Goal: Navigation & Orientation: Find specific page/section

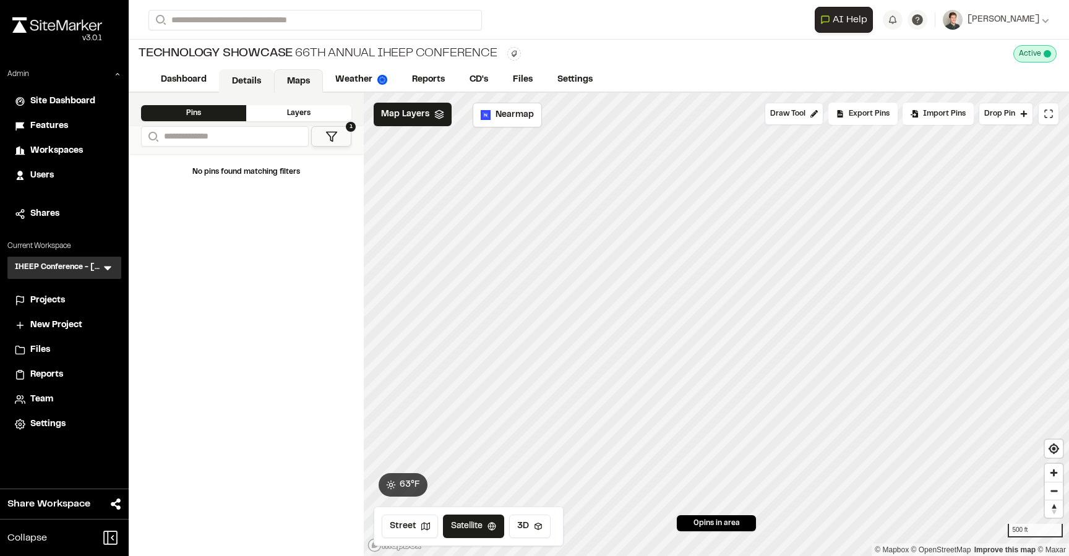
click at [243, 80] on link "Details" at bounding box center [246, 81] width 55 height 24
click at [251, 74] on link "Details" at bounding box center [246, 81] width 55 height 24
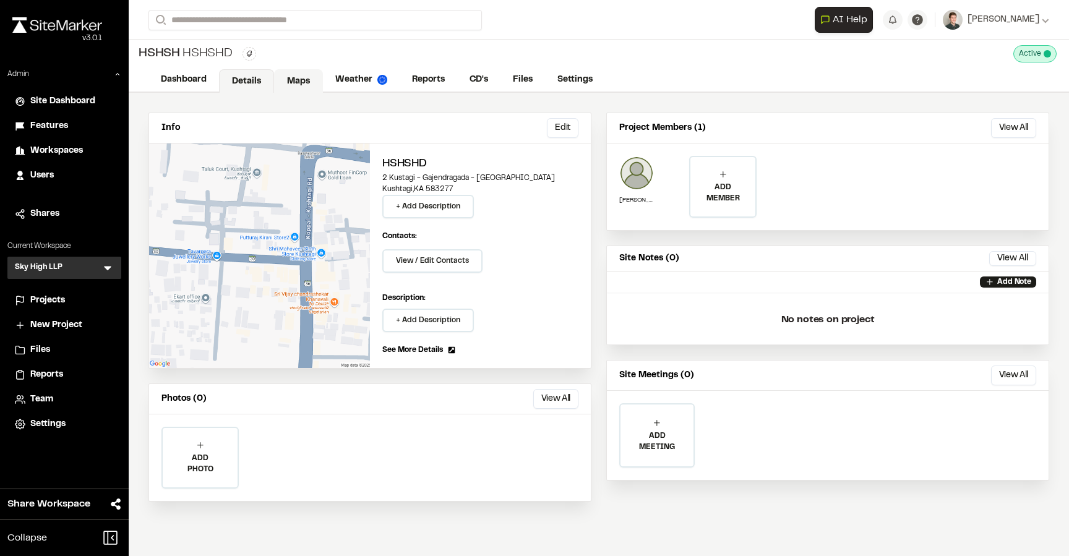
click at [298, 82] on link "Maps" at bounding box center [298, 81] width 49 height 24
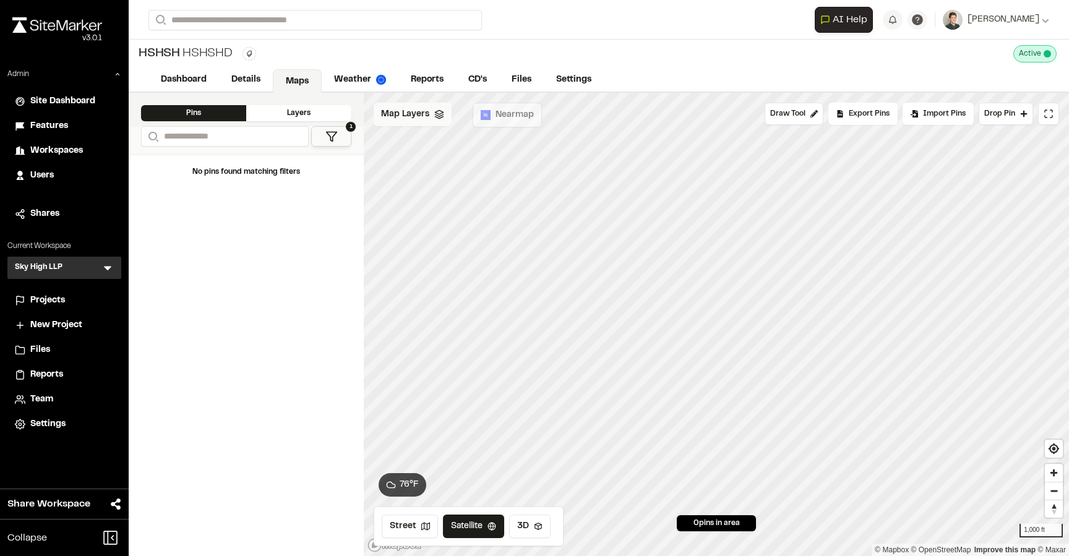
click at [415, 118] on span "Map Layers" at bounding box center [405, 115] width 48 height 14
click at [421, 164] on span "Hg" at bounding box center [421, 170] width 13 height 15
click at [420, 168] on span "Hg" at bounding box center [421, 170] width 13 height 15
click at [416, 164] on span "Hg" at bounding box center [421, 170] width 13 height 15
click at [439, 168] on icon at bounding box center [438, 170] width 10 height 10
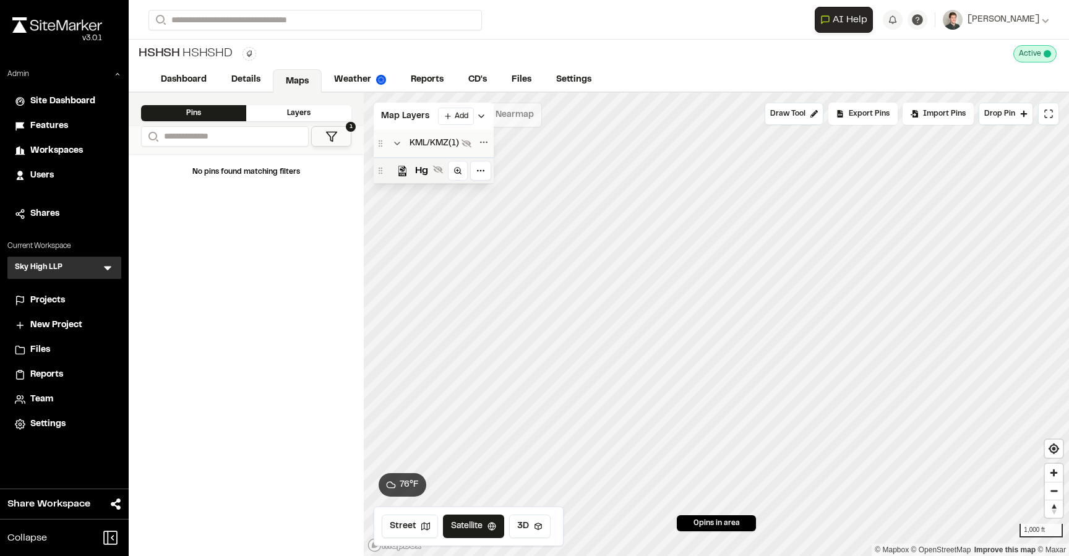
click at [439, 168] on icon at bounding box center [438, 170] width 10 height 8
click at [409, 118] on span "Map Layers" at bounding box center [405, 117] width 48 height 14
click at [409, 114] on span "Map Layers" at bounding box center [405, 115] width 48 height 14
click at [416, 177] on span "Hg" at bounding box center [421, 170] width 13 height 15
click at [417, 124] on div "Map Layers Add" at bounding box center [434, 116] width 120 height 27
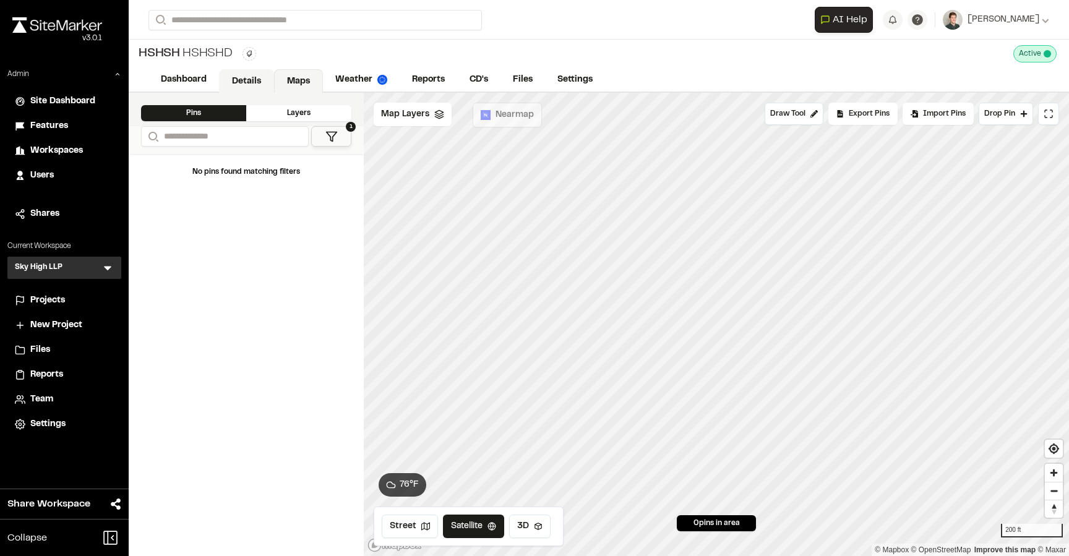
click at [237, 80] on link "Details" at bounding box center [246, 81] width 55 height 24
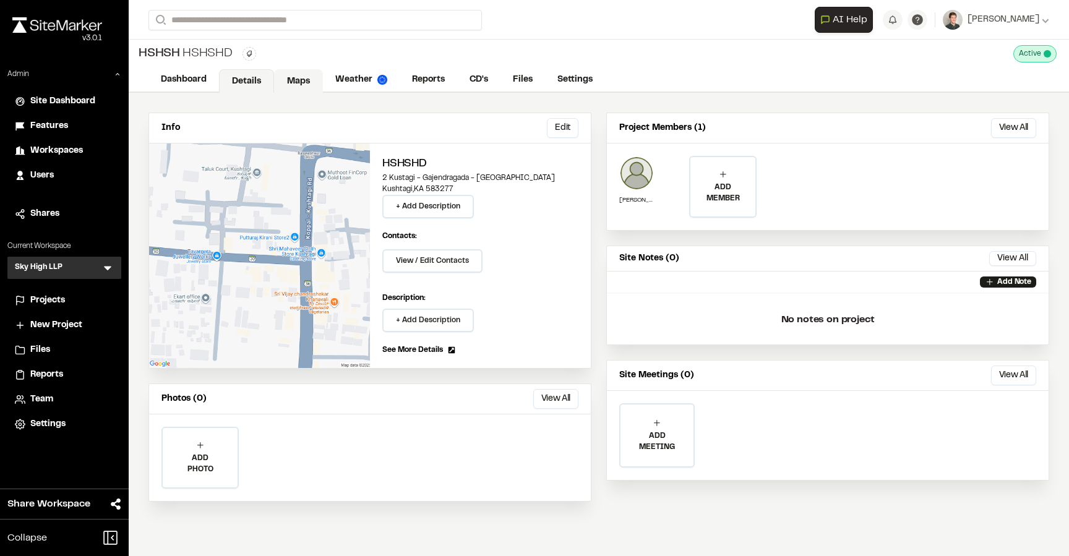
click at [290, 80] on link "Maps" at bounding box center [298, 81] width 49 height 24
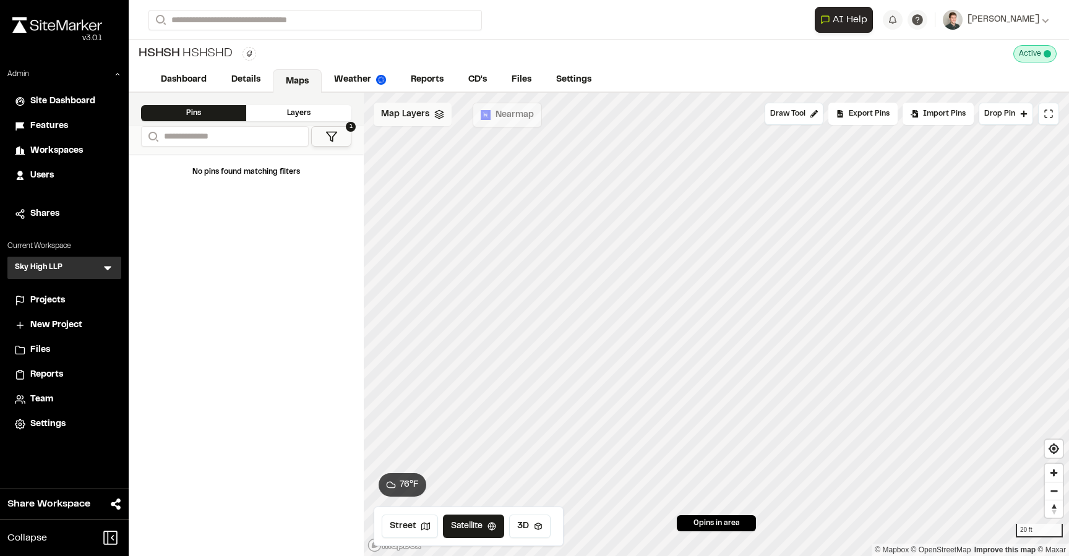
click at [415, 120] on span "Map Layers" at bounding box center [405, 115] width 48 height 14
click at [423, 181] on div "Hg" at bounding box center [434, 170] width 120 height 26
click at [405, 110] on span "Map Layers" at bounding box center [405, 117] width 48 height 14
click at [254, 87] on link "Details" at bounding box center [246, 81] width 55 height 24
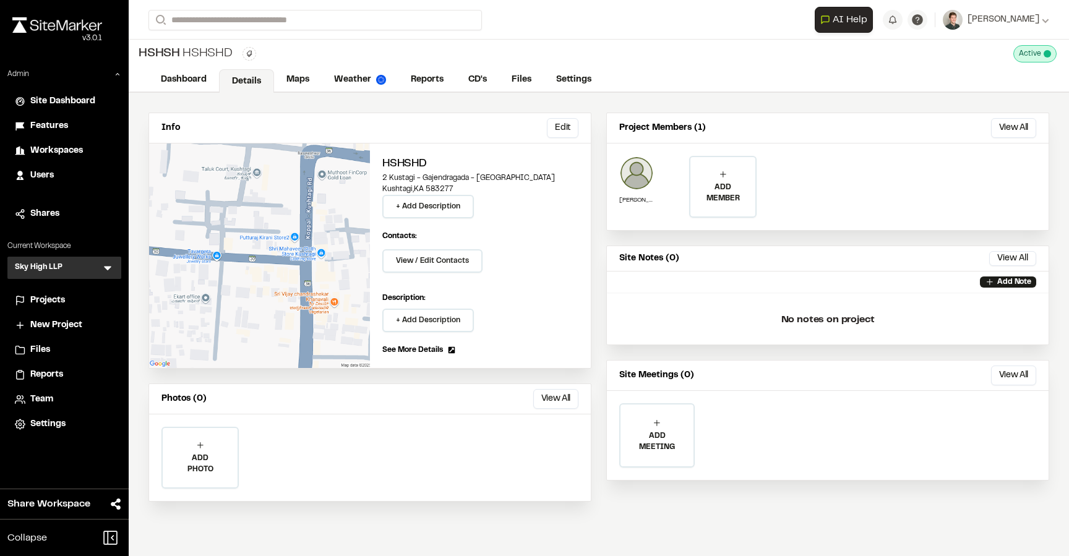
click at [439, 165] on h2 "Hshshd" at bounding box center [480, 164] width 196 height 17
click at [635, 168] on img at bounding box center [636, 173] width 35 height 35
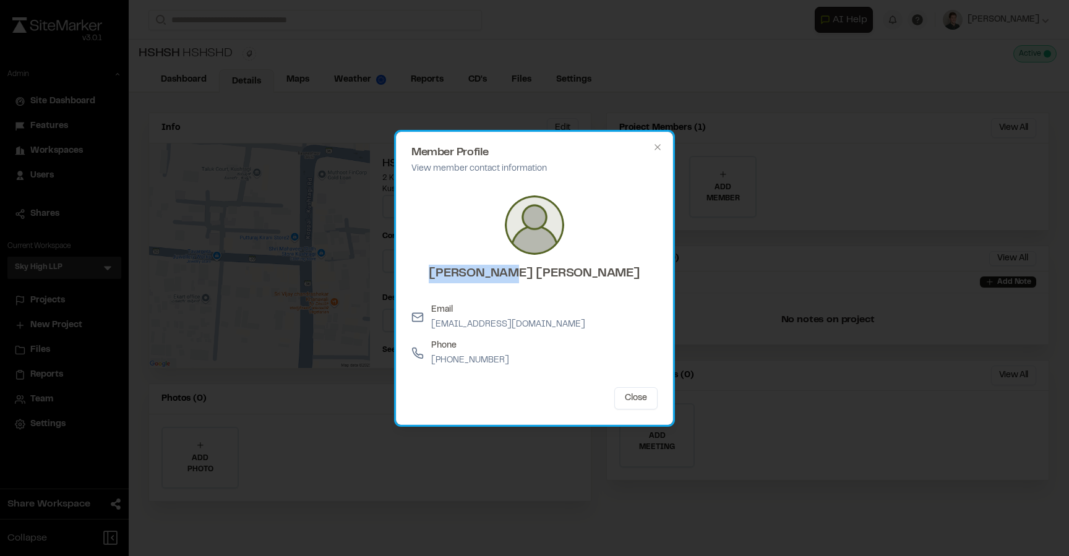
drag, startPoint x: 585, startPoint y: 276, endPoint x: 477, endPoint y: 271, distance: 108.4
click at [477, 271] on div "Anu Pradeep" at bounding box center [534, 240] width 246 height 108
copy h3 "Anu Pradeep"
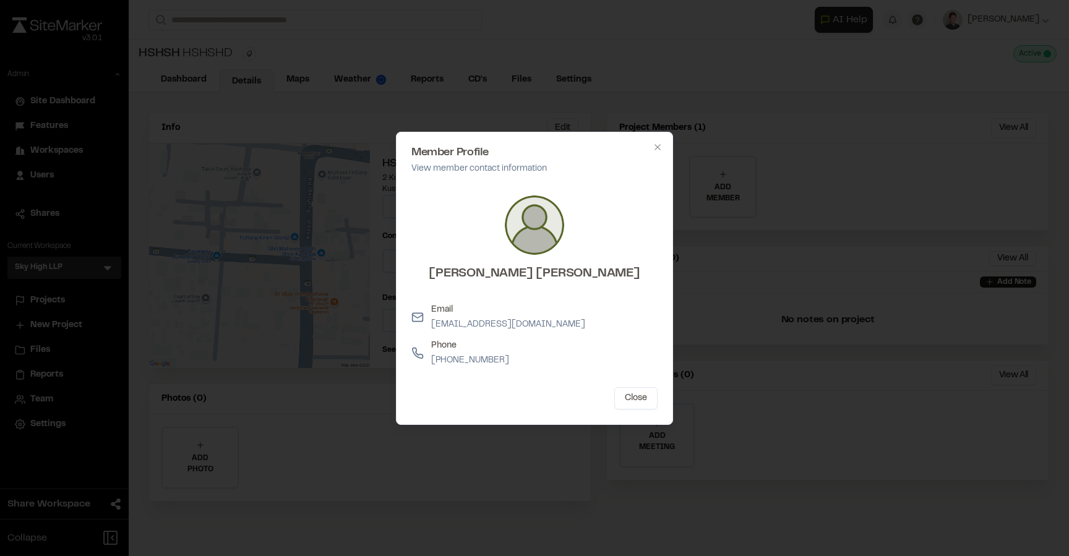
click at [335, 80] on div at bounding box center [534, 278] width 1069 height 556
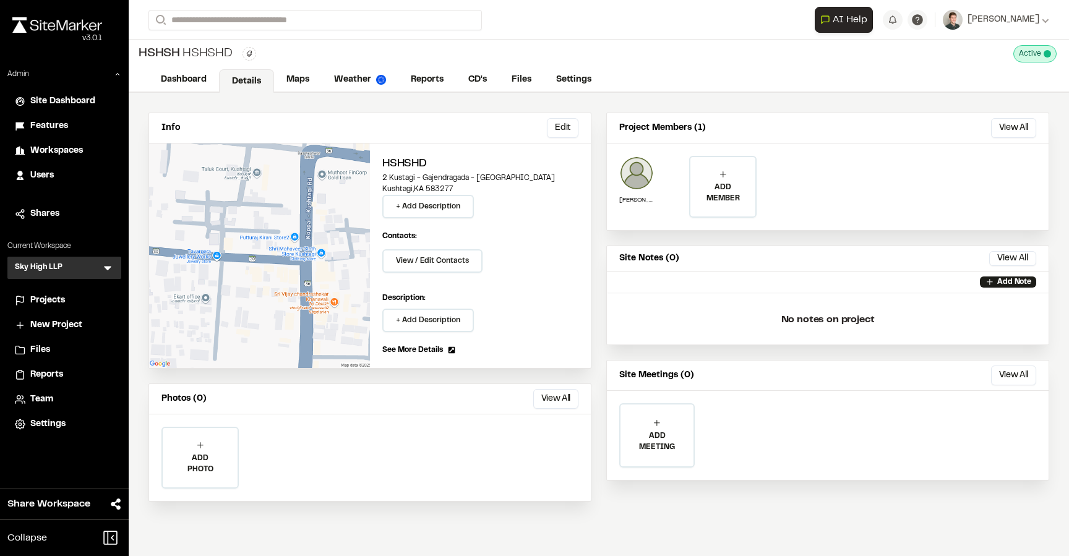
click at [53, 95] on span "Site Dashboard" at bounding box center [62, 102] width 65 height 14
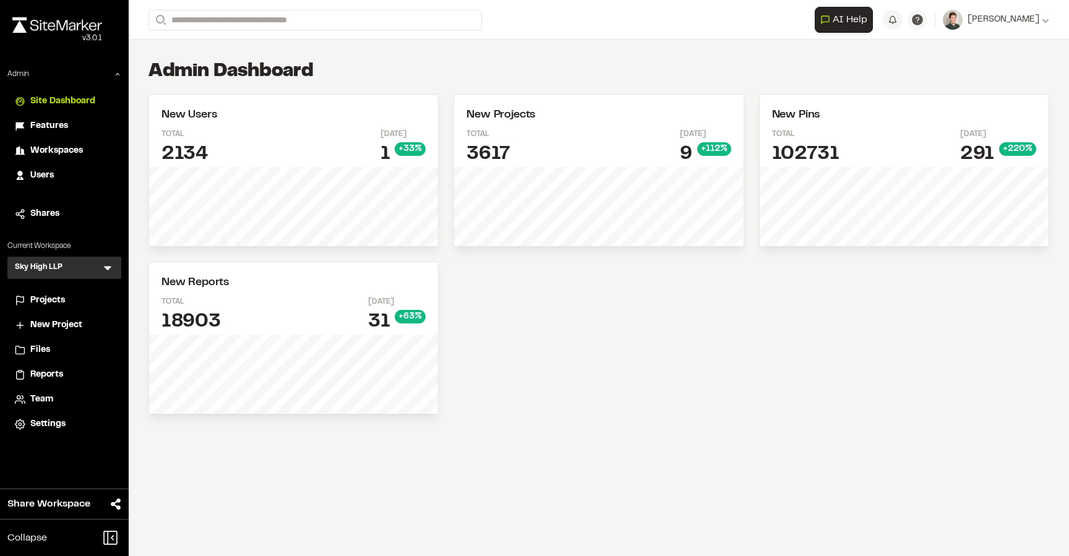
click at [63, 292] on li "Projects" at bounding box center [64, 301] width 114 height 24
click at [49, 297] on span "Projects" at bounding box center [47, 301] width 35 height 14
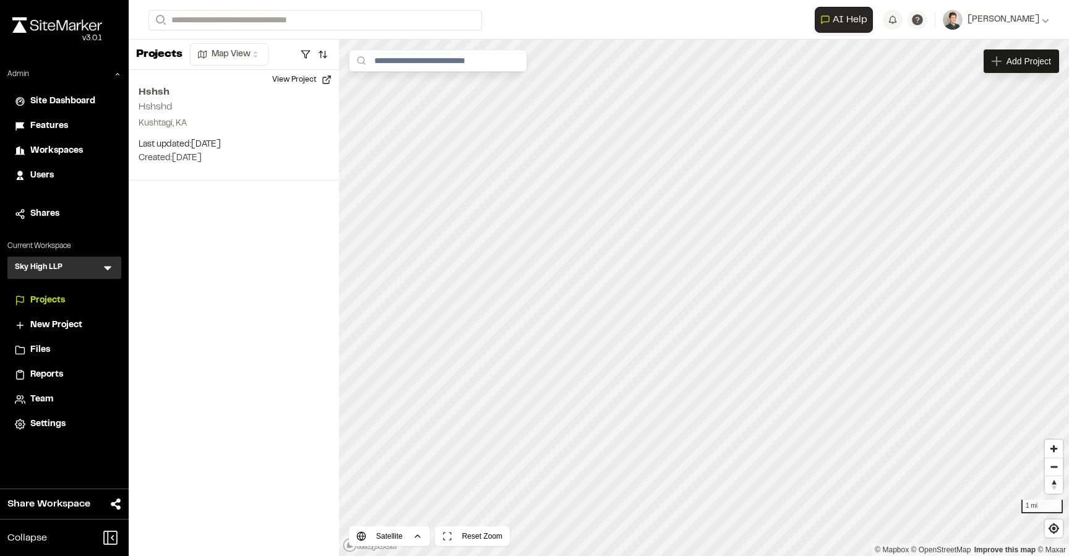
click at [107, 269] on icon at bounding box center [107, 269] width 7 height 4
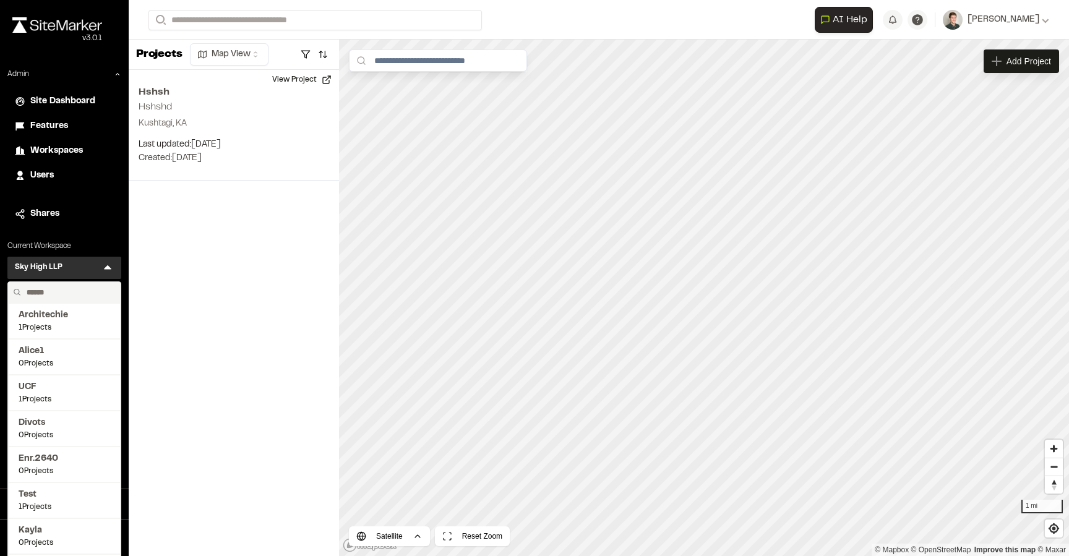
click at [202, 260] on div "Projects Map View Hshsh Hshshd Kushtagi, KA Last updated: Oct 2, 2025 Budget: $…" at bounding box center [234, 298] width 210 height 517
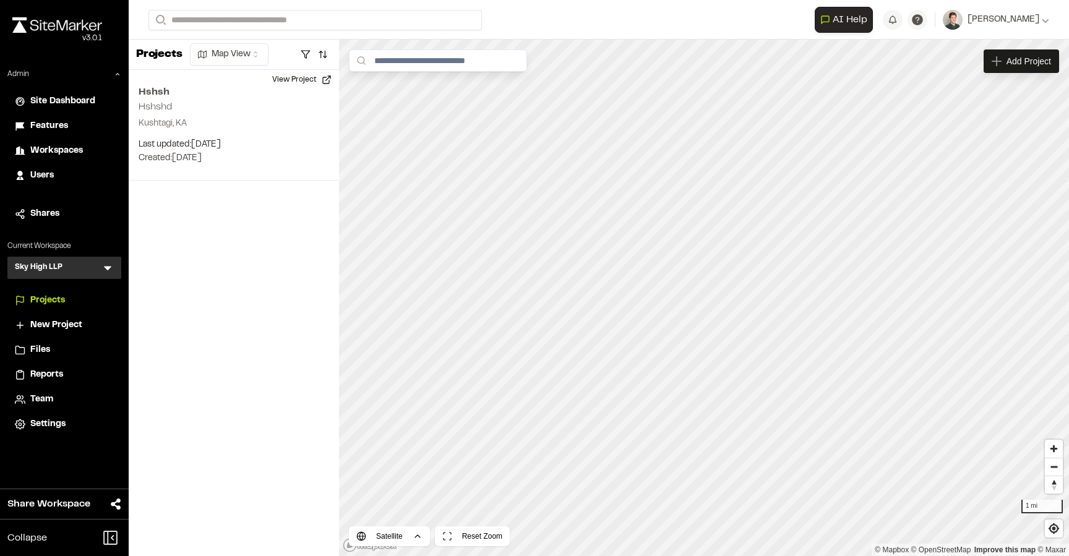
click at [101, 266] on icon at bounding box center [107, 268] width 12 height 12
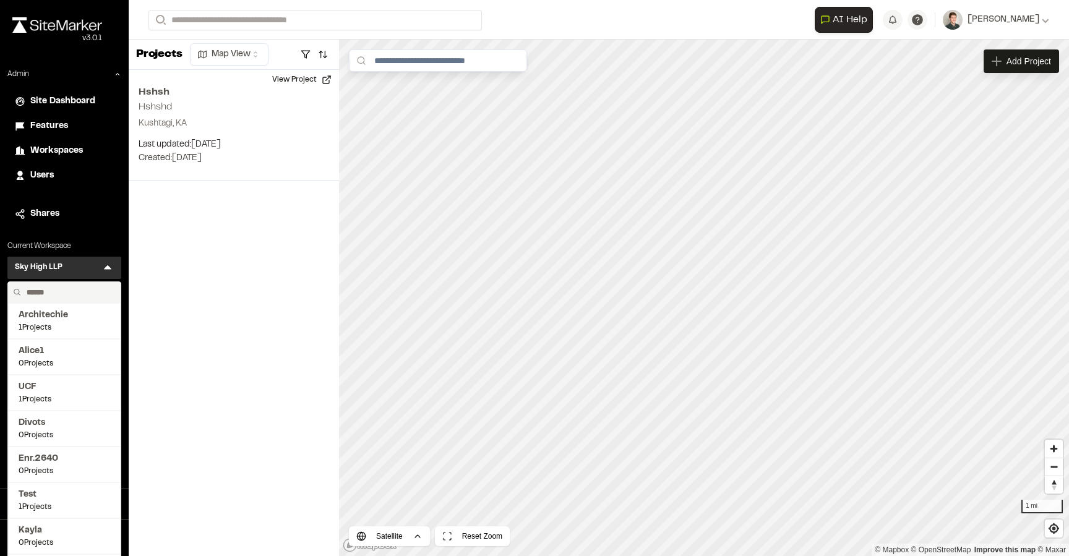
click at [72, 292] on input "text" at bounding box center [69, 292] width 94 height 21
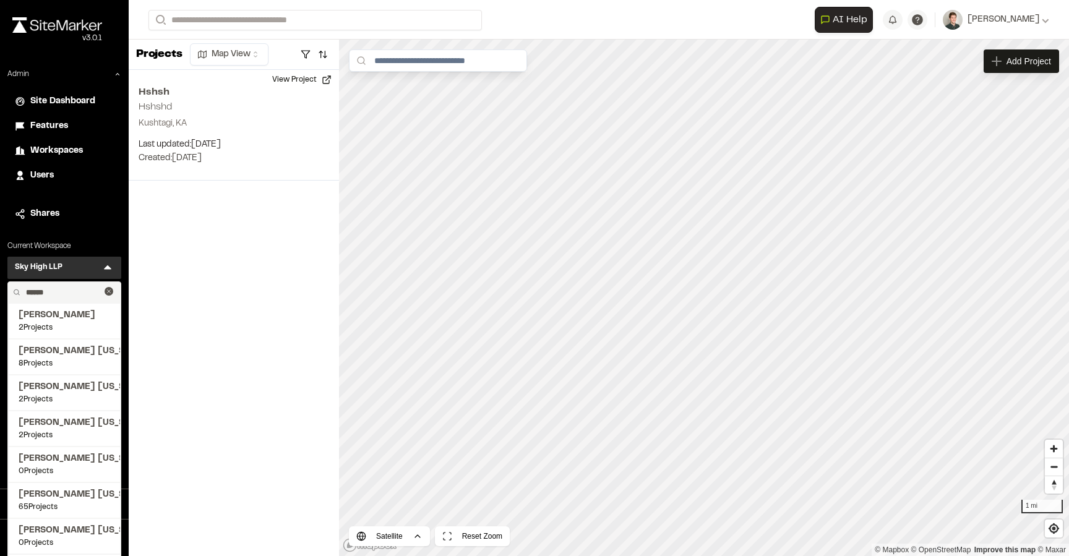
drag, startPoint x: 62, startPoint y: 296, endPoint x: 4, endPoint y: 296, distance: 58.2
click at [4, 296] on div "Admin Site Dashboard Features Workspaces Users Shares Current Workspace Sky Hig…" at bounding box center [64, 253] width 129 height 368
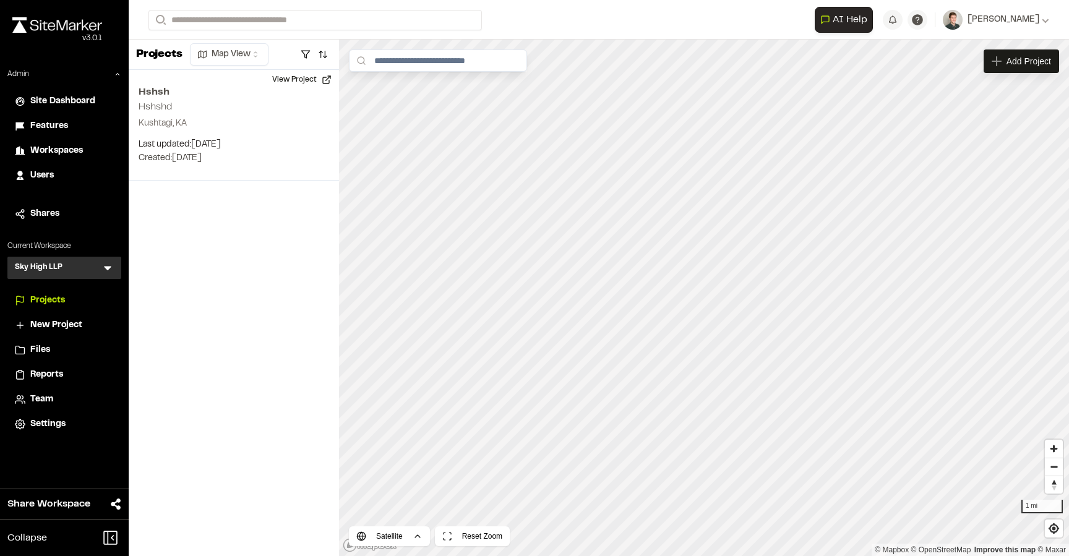
click at [109, 262] on icon at bounding box center [107, 268] width 12 height 12
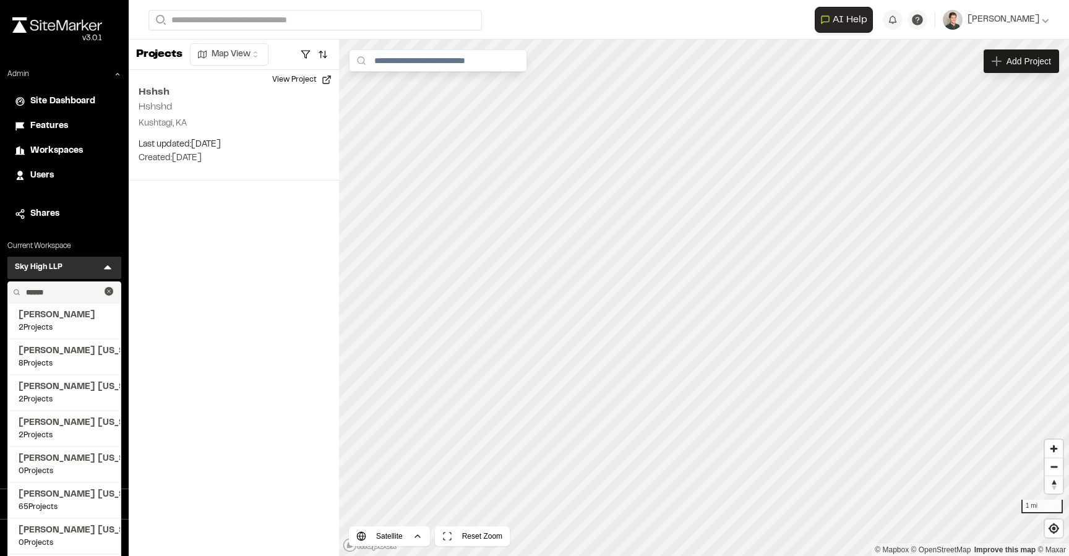
click at [45, 296] on input "******" at bounding box center [63, 292] width 84 height 21
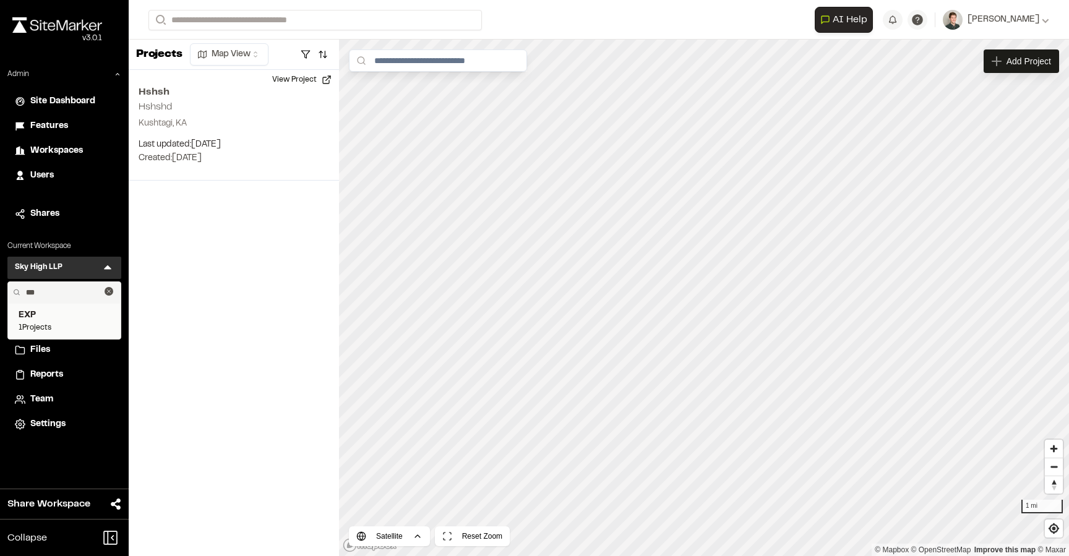
type input "***"
click at [46, 328] on span "1 Projects" at bounding box center [65, 327] width 92 height 11
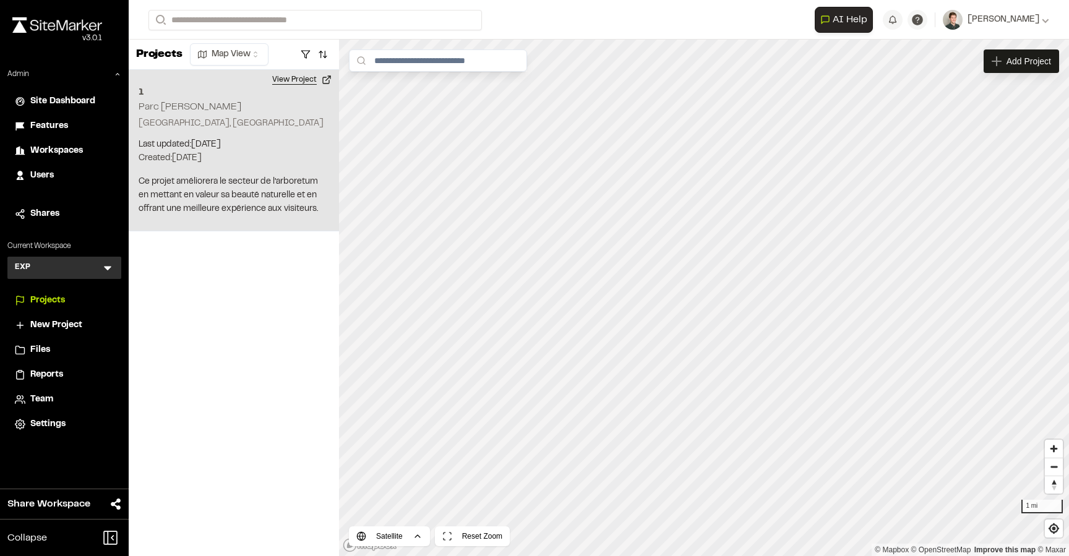
click at [297, 78] on button "View Project" at bounding box center [302, 80] width 74 height 20
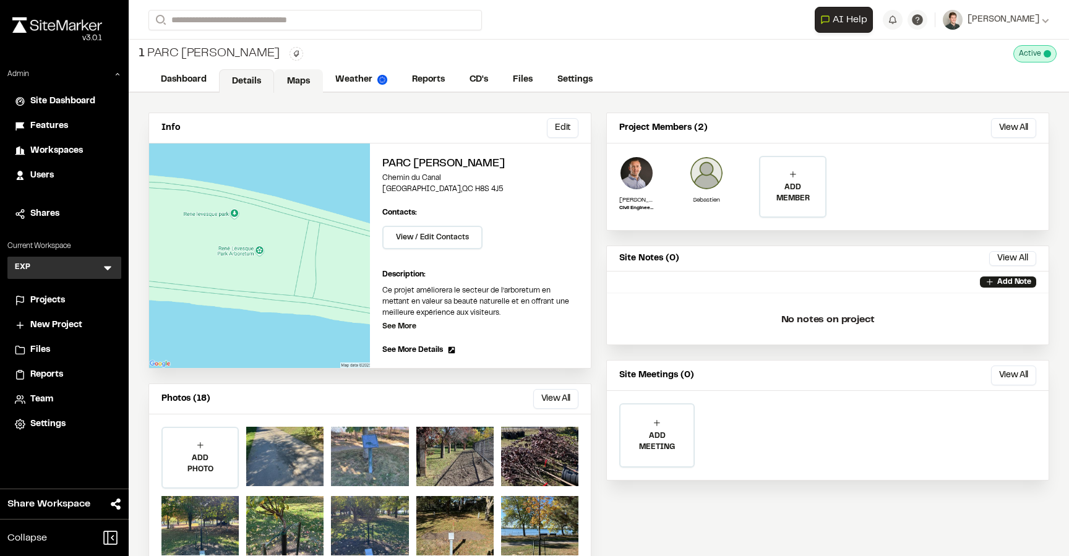
click at [288, 86] on link "Maps" at bounding box center [298, 81] width 49 height 24
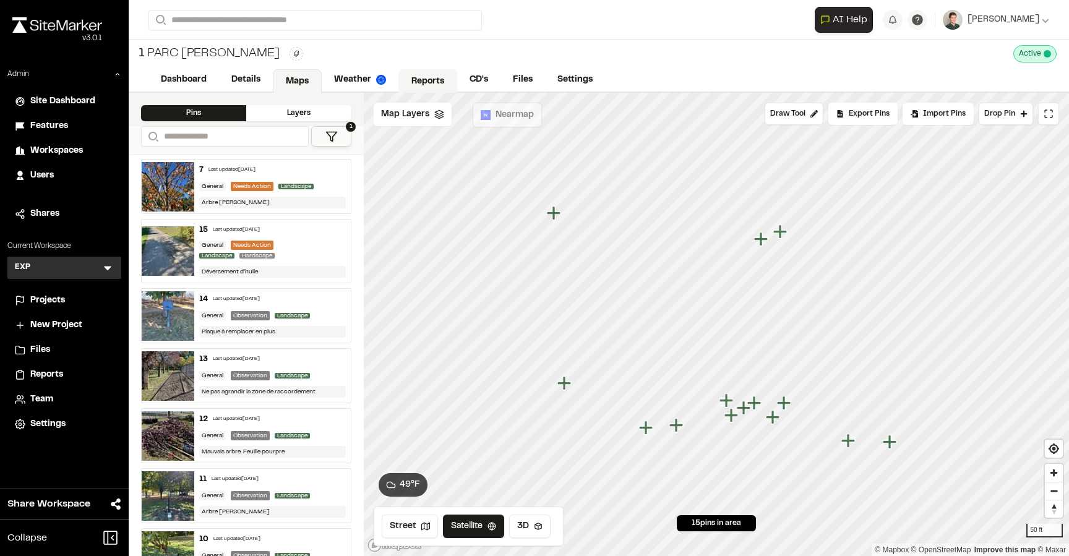
click at [424, 73] on link "Reports" at bounding box center [427, 81] width 59 height 24
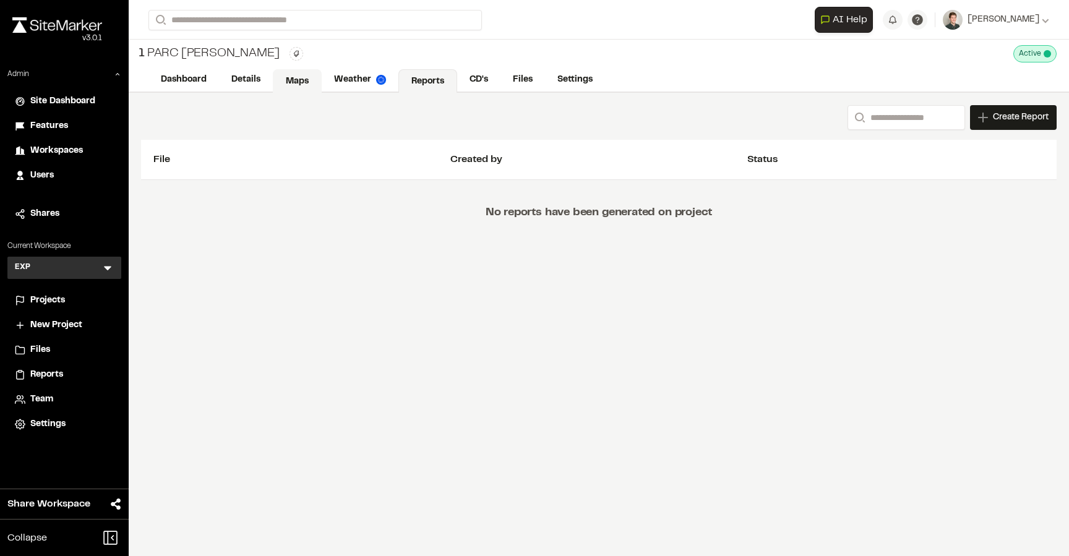
click at [289, 82] on link "Maps" at bounding box center [297, 81] width 49 height 24
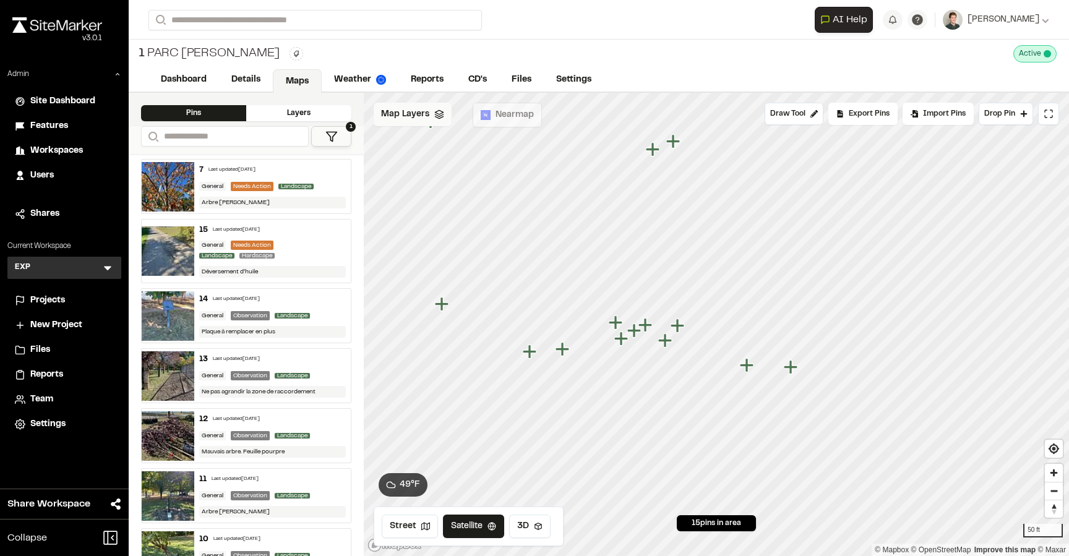
click at [438, 113] on icon at bounding box center [439, 115] width 10 height 10
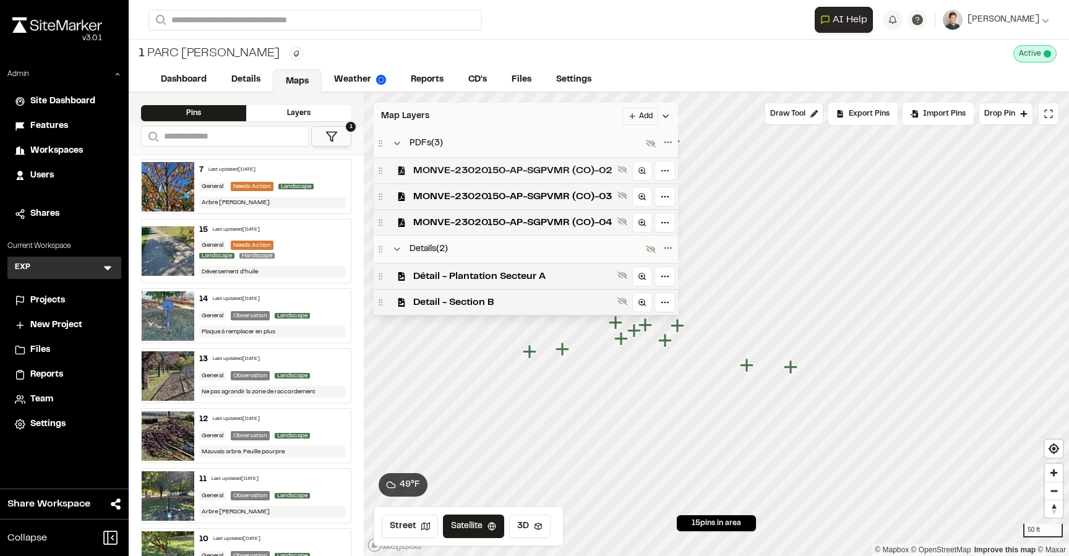
click at [442, 167] on span "MONVE-23020150-AP-SGPVMR (CO)-02" at bounding box center [512, 170] width 199 height 15
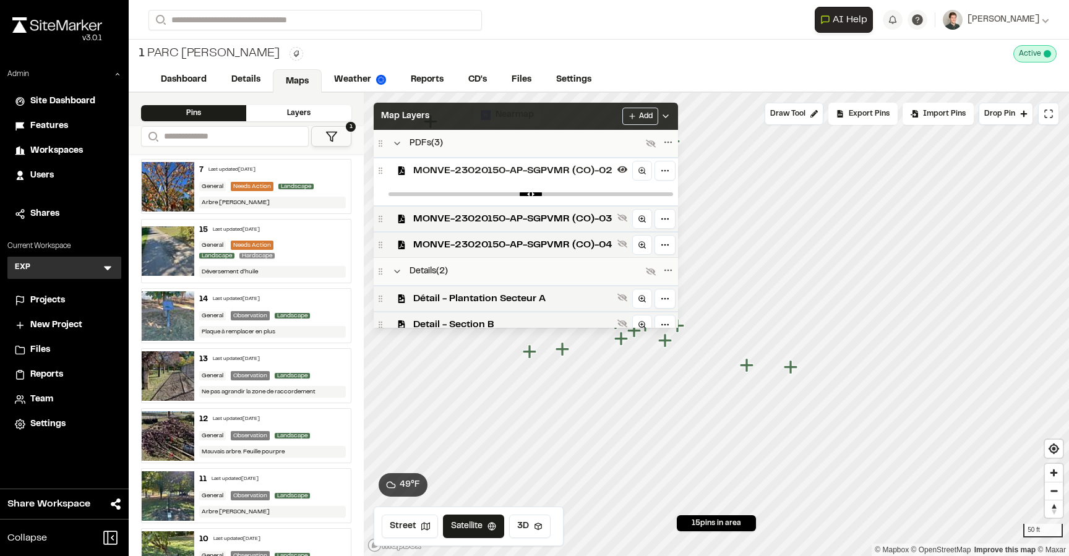
click at [442, 117] on div "Map Layers Add" at bounding box center [526, 116] width 304 height 27
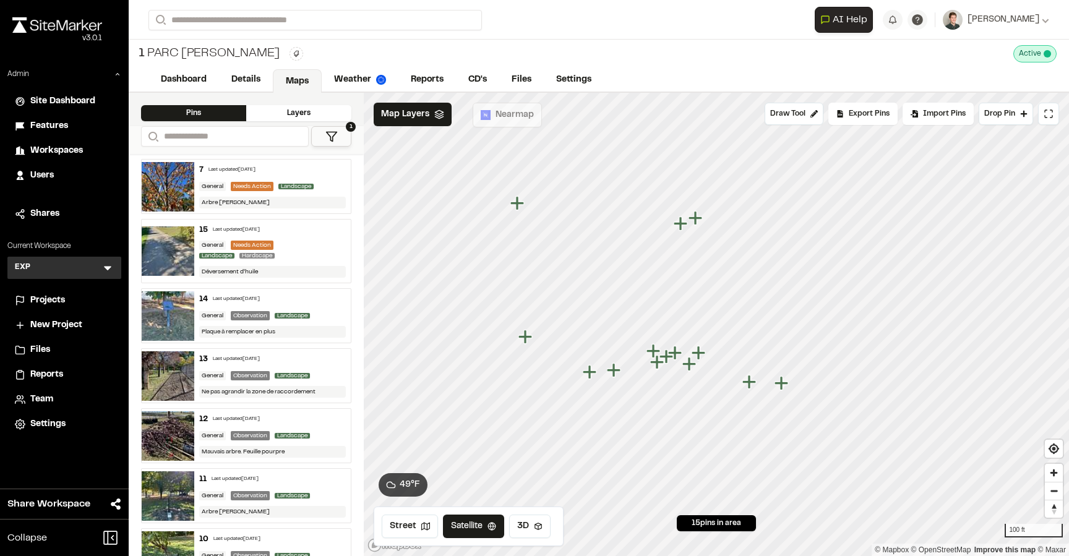
click at [682, 226] on icon "Map marker" at bounding box center [682, 224] width 16 height 16
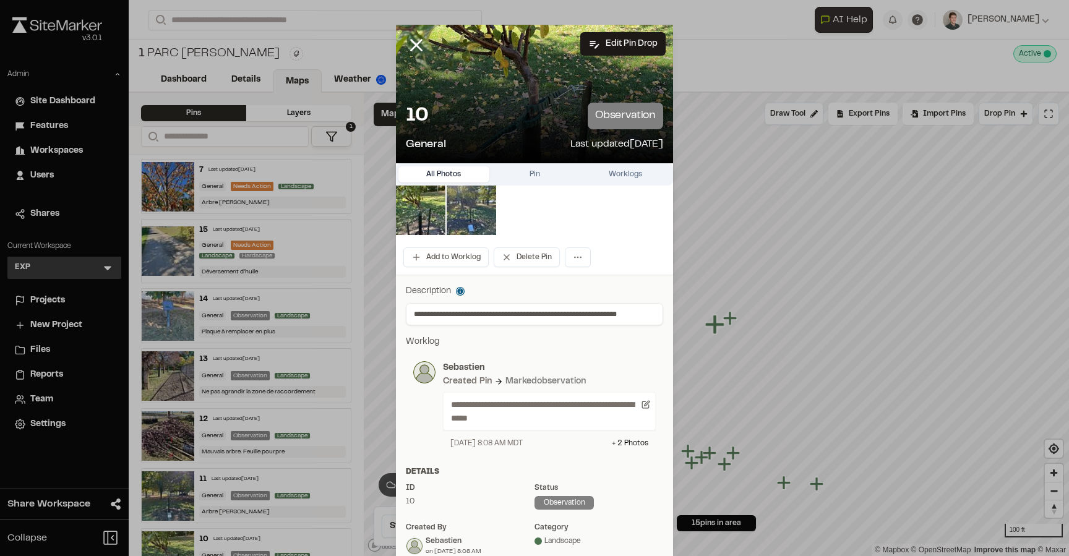
click at [402, 45] on div at bounding box center [425, 54] width 59 height 59
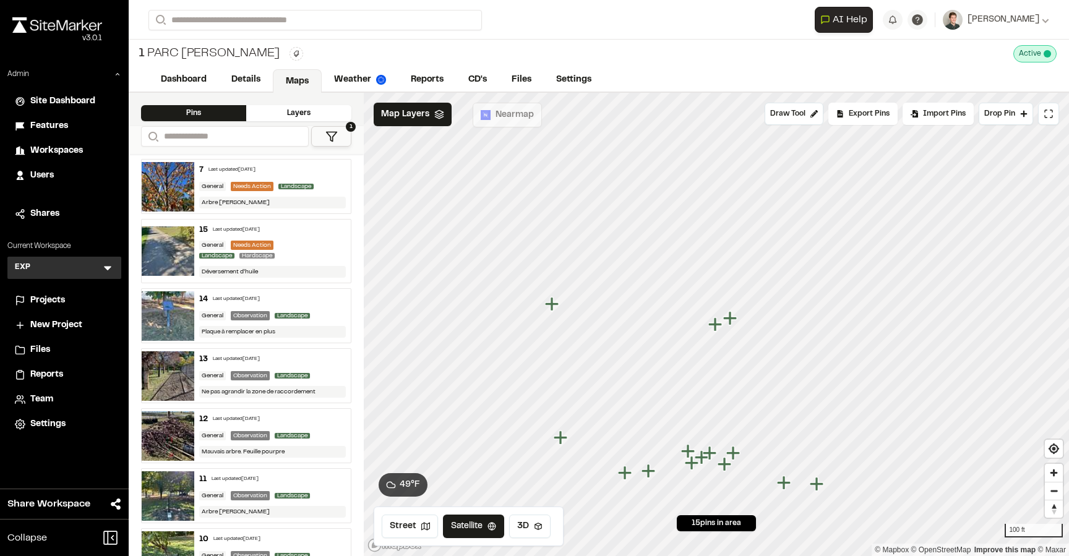
click at [321, 310] on div "14 Last updated [DATE] General Observation Landscape Plaque à remplacer en plus" at bounding box center [272, 316] width 157 height 54
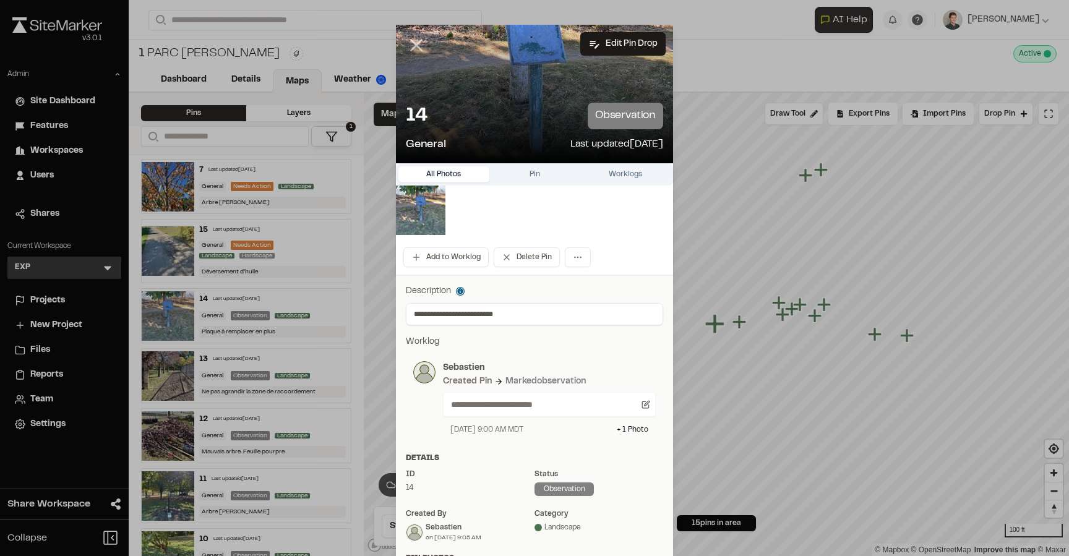
click at [419, 47] on icon at bounding box center [416, 45] width 21 height 21
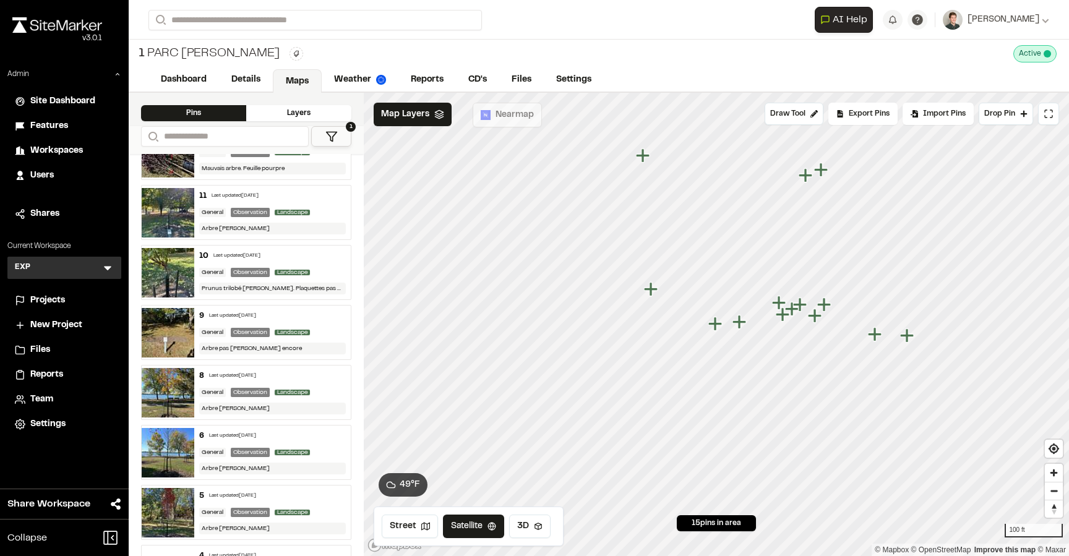
scroll to position [282, 0]
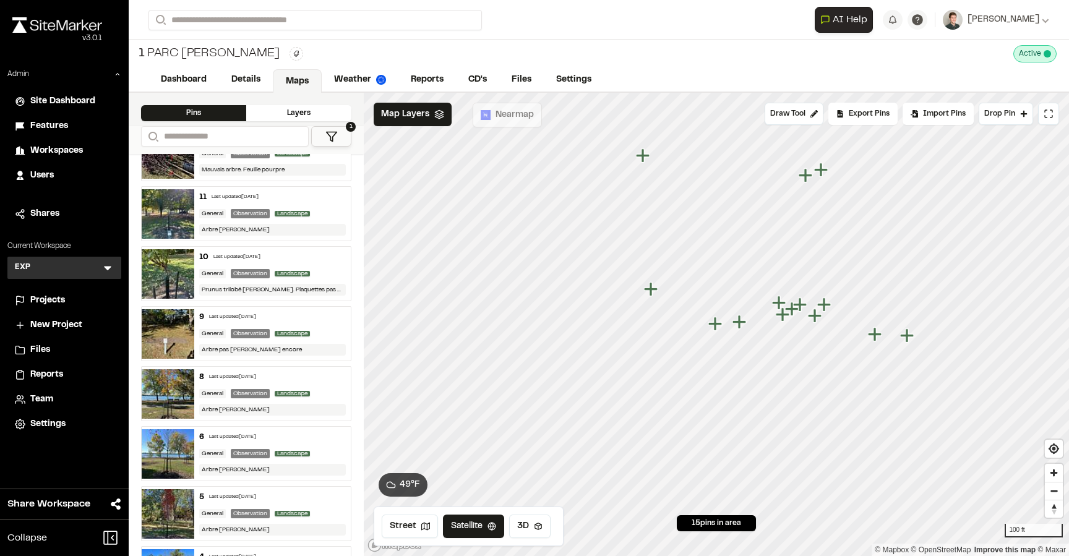
click at [316, 387] on div "8 Last updated [DATE] General Observation Landscape Arbre [PERSON_NAME]" at bounding box center [272, 394] width 157 height 54
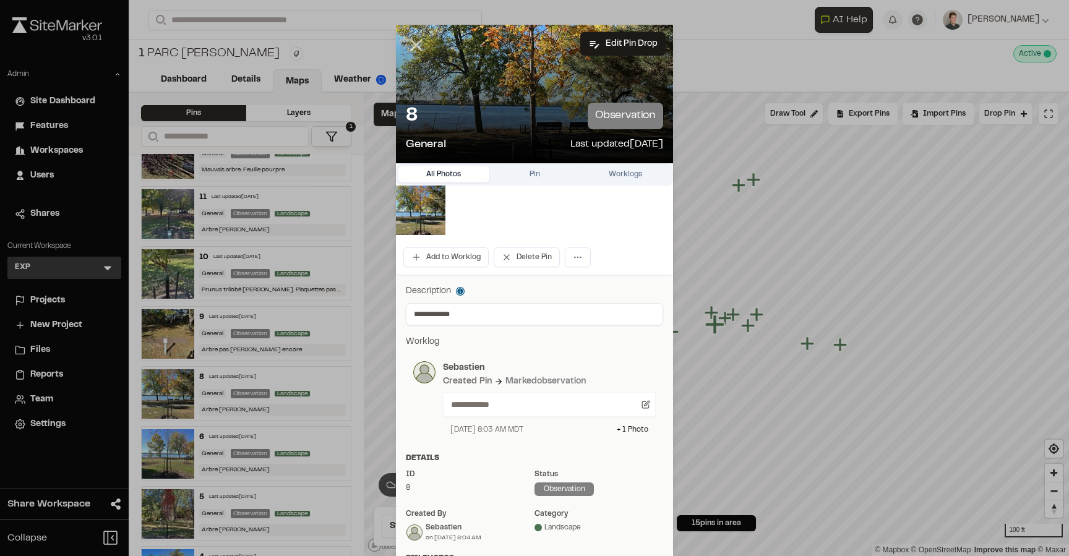
click at [413, 45] on icon at bounding box center [416, 45] width 21 height 21
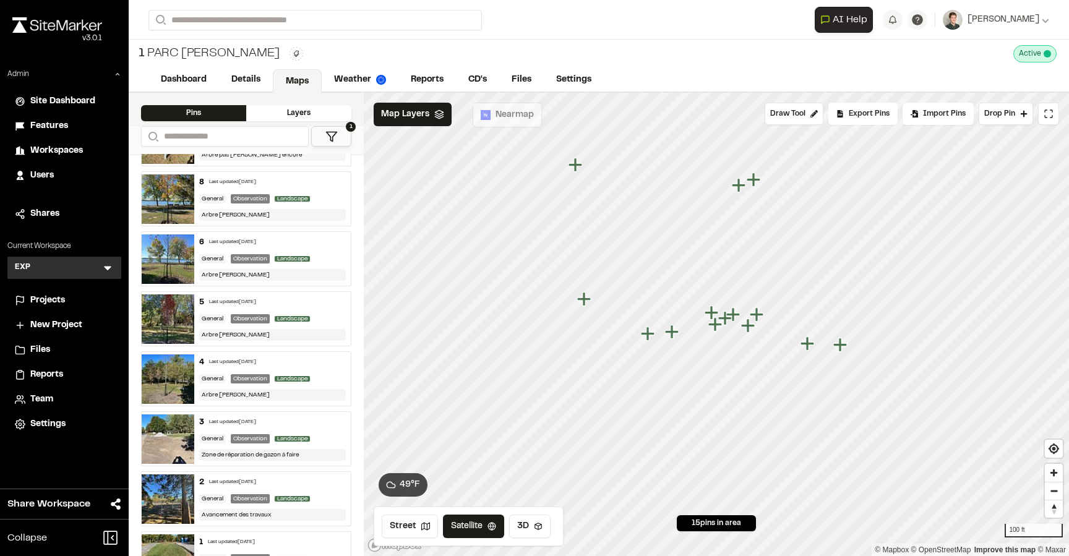
scroll to position [520, 0]
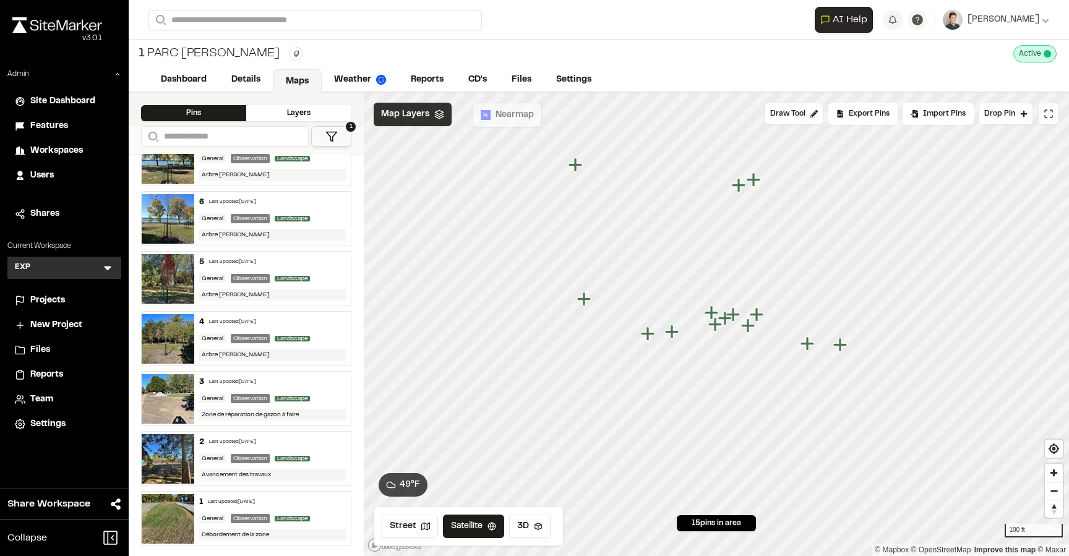
click at [401, 119] on span "Map Layers" at bounding box center [405, 115] width 48 height 14
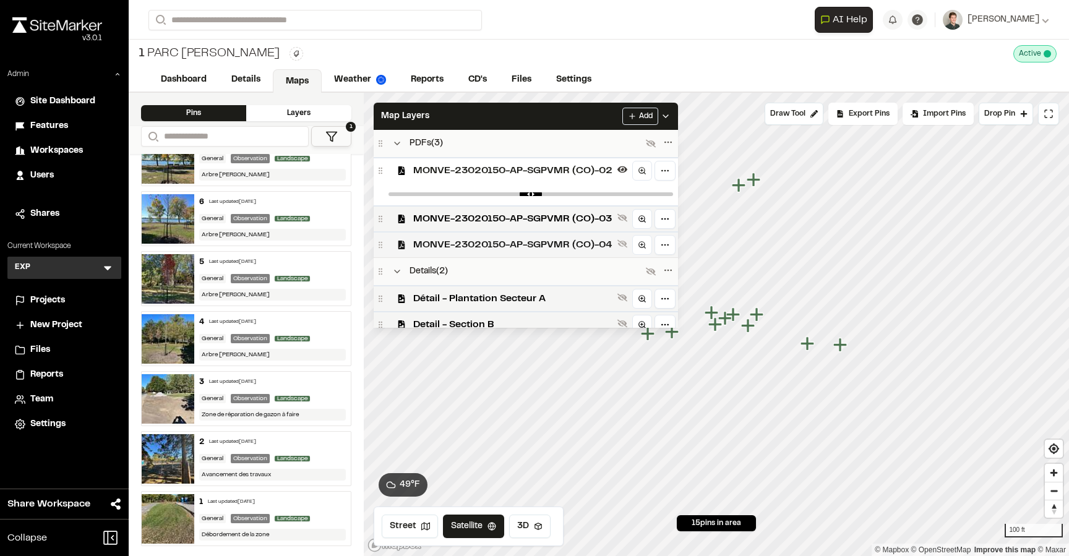
scroll to position [9, 0]
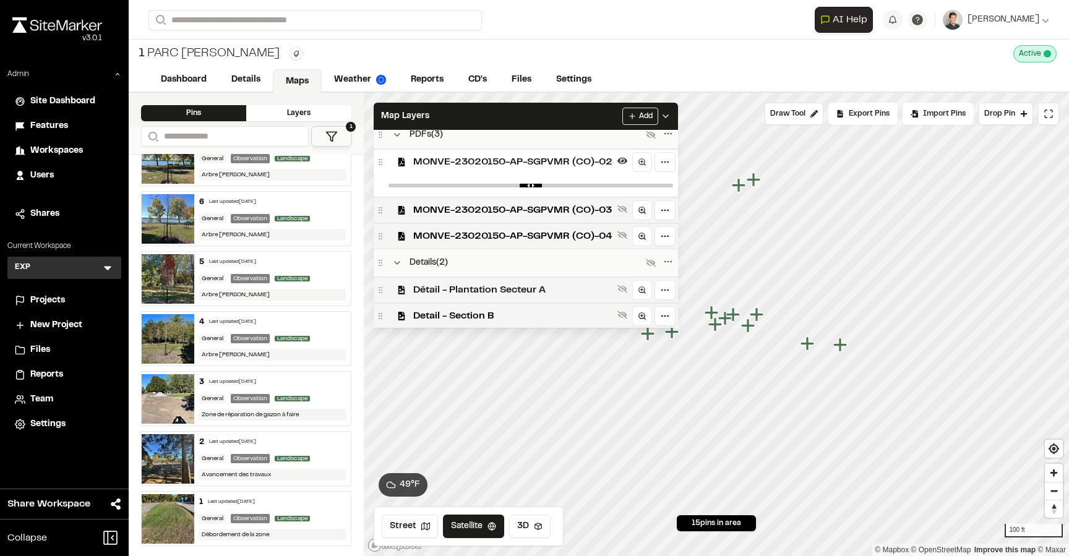
click at [463, 287] on span "Détail - Plantation Secteur A" at bounding box center [512, 290] width 199 height 15
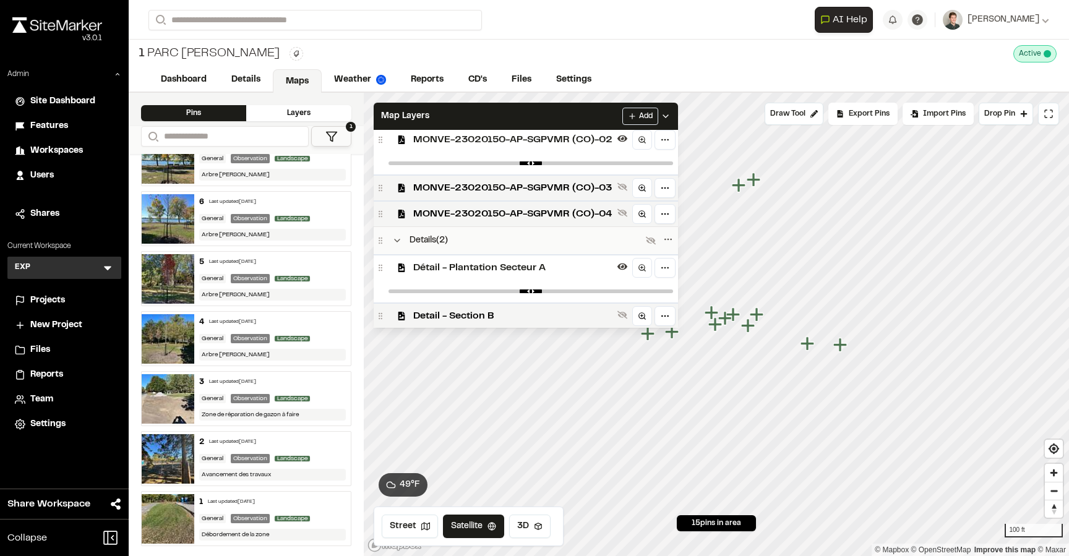
click at [476, 260] on span "Détail - Plantation Secteur A" at bounding box center [512, 267] width 199 height 15
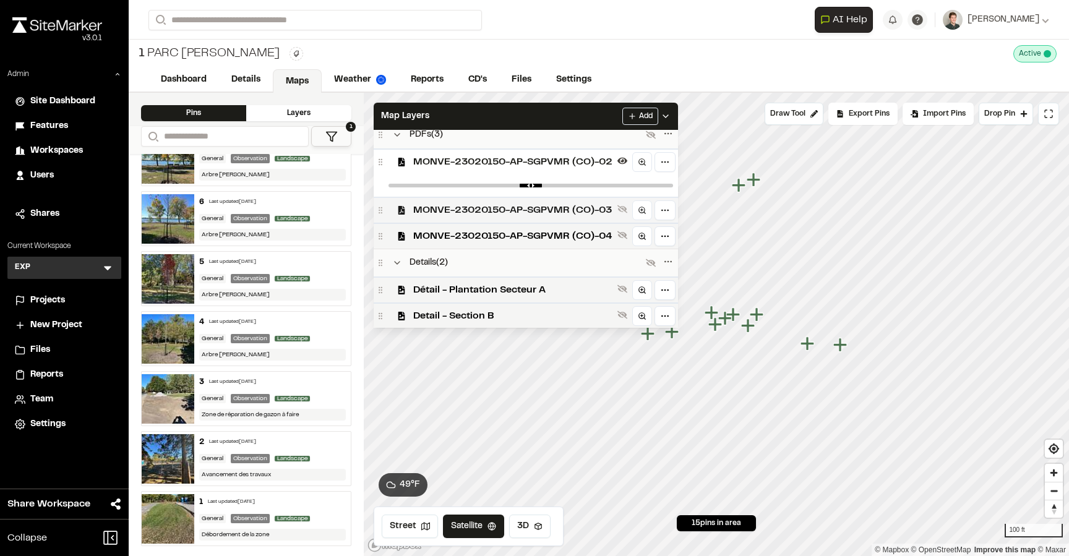
scroll to position [0, 0]
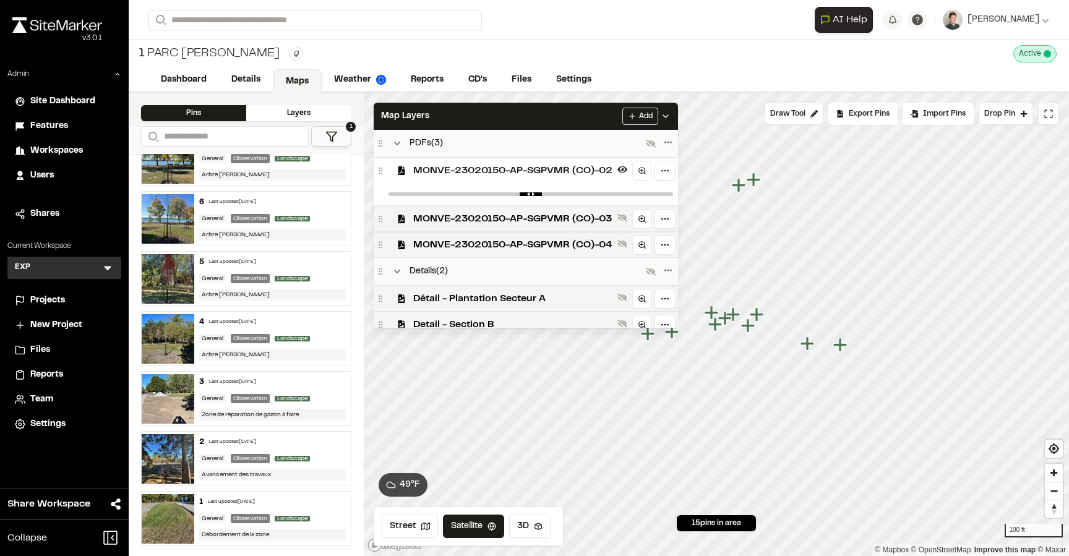
click at [483, 177] on span "MONVE-23020150-AP-SGPVMR (CO)-02" at bounding box center [512, 170] width 199 height 15
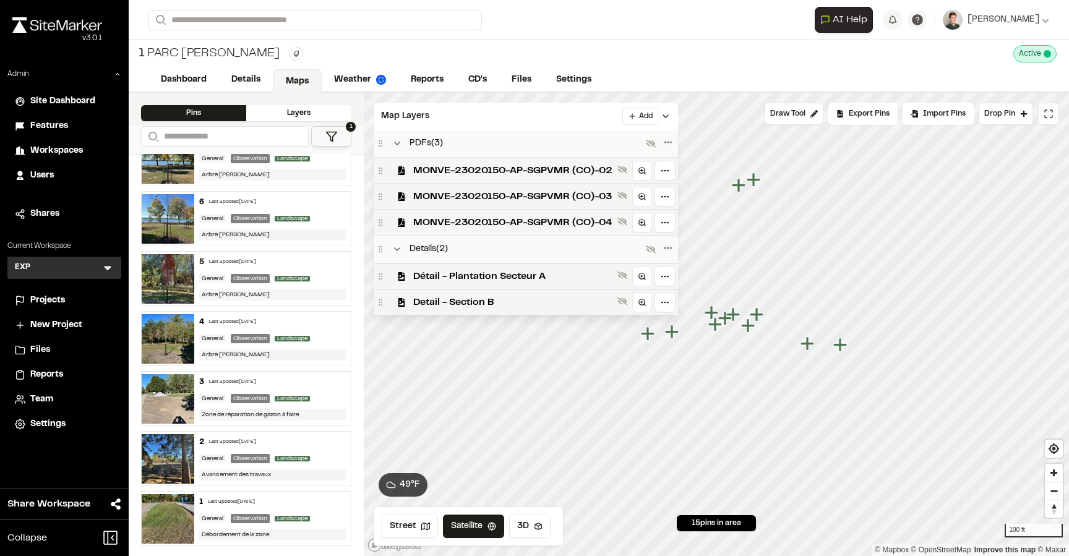
click at [483, 177] on span "MONVE-23020150-AP-SGPVMR (CO)-02" at bounding box center [512, 170] width 199 height 15
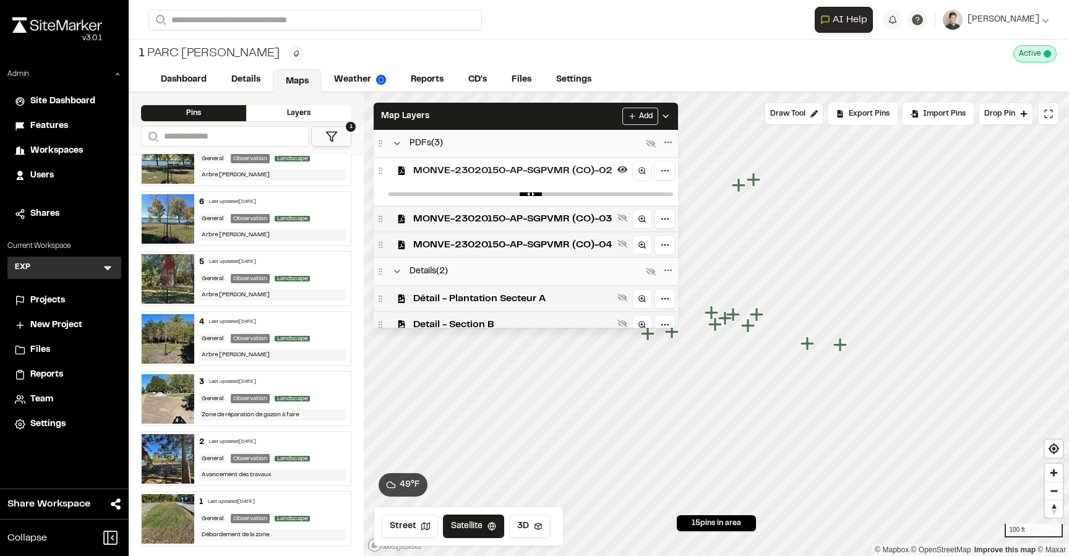
click at [483, 177] on span "MONVE-23020150-AP-SGPVMR (CO)-02" at bounding box center [512, 170] width 199 height 15
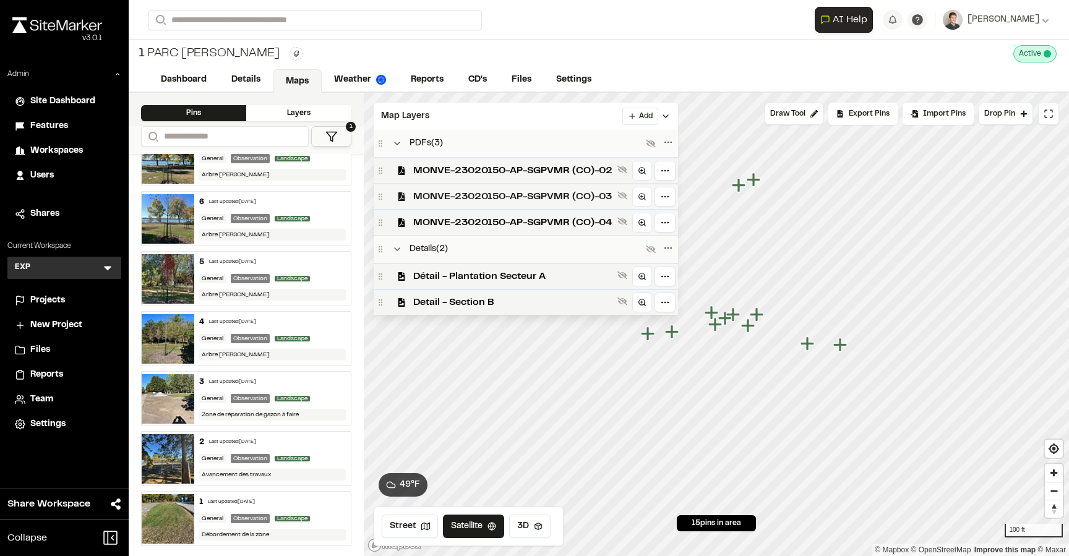
click at [480, 189] on span "MONVE-23020150-AP-SGPVMR (CO)-03" at bounding box center [512, 196] width 199 height 15
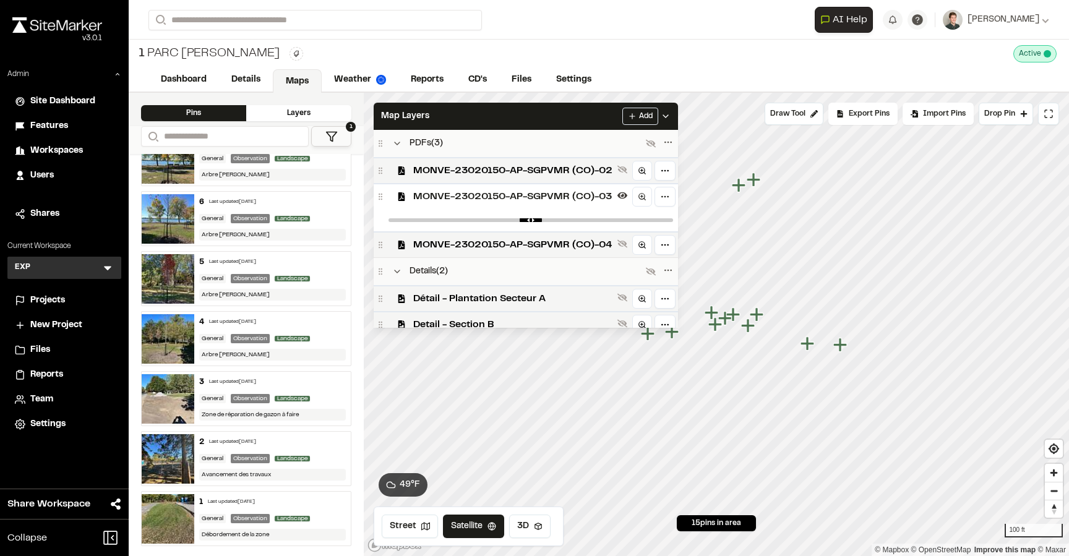
click at [478, 193] on span "MONVE-23020150-AP-SGPVMR (CO)-03" at bounding box center [512, 196] width 199 height 15
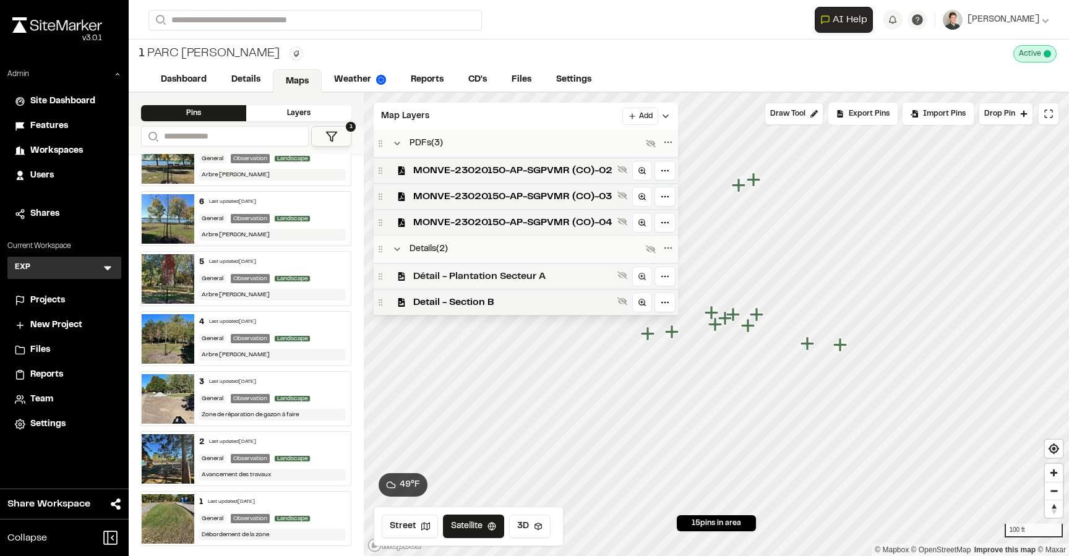
click at [452, 274] on span "Détail - Plantation Secteur A" at bounding box center [512, 276] width 199 height 15
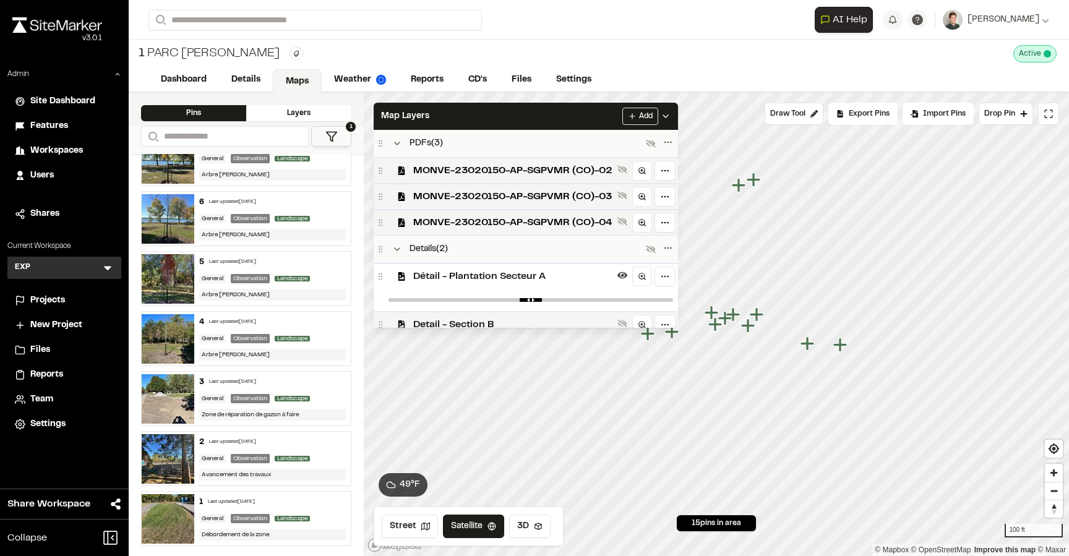
click at [450, 314] on div "Detail - Section B" at bounding box center [526, 324] width 304 height 26
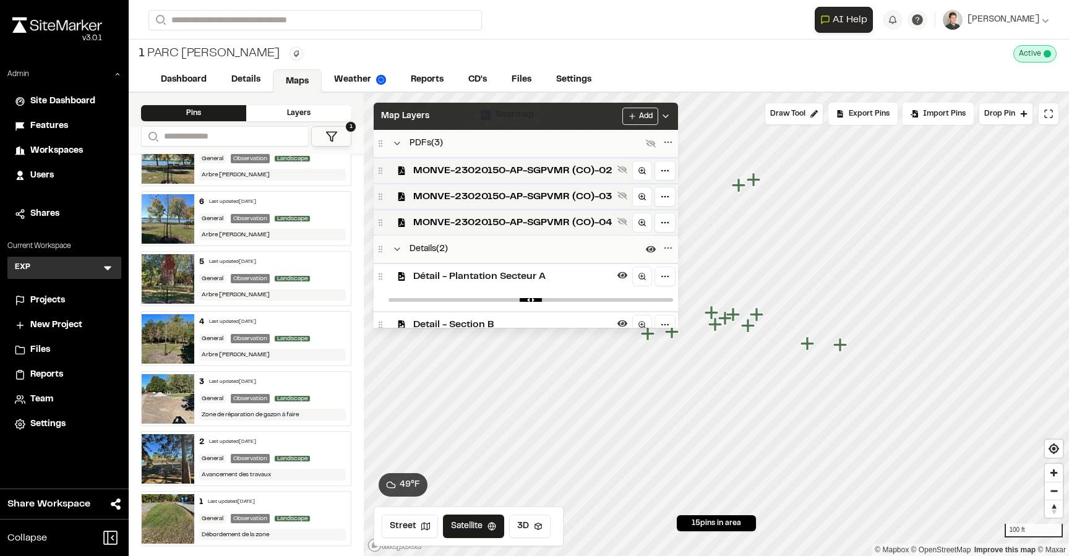
click at [496, 115] on div "Map Layers Add" at bounding box center [526, 116] width 304 height 27
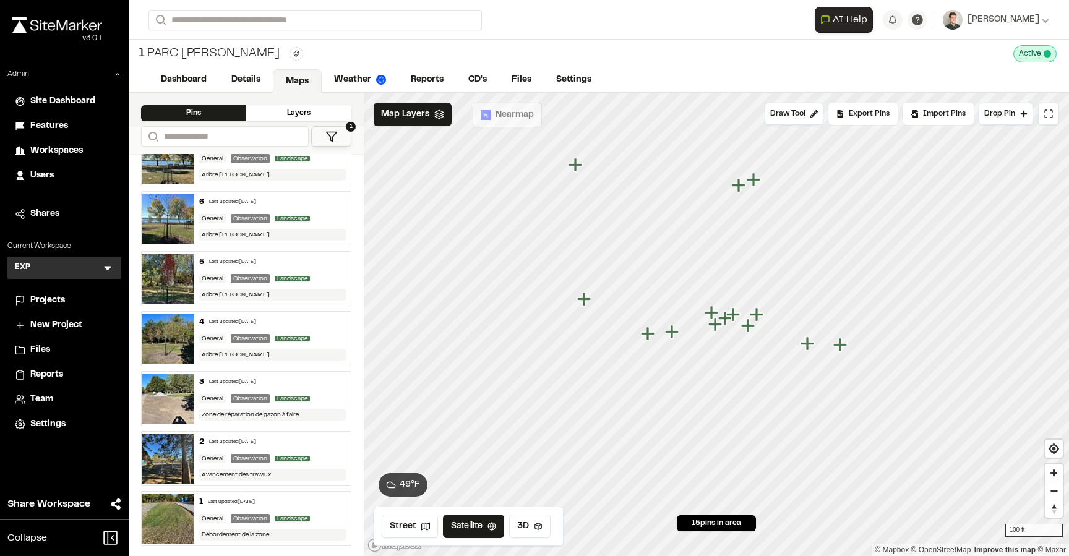
click at [310, 388] on div "3 Last updated [DATE] General Observation Landscape Zone de réparation de gazon…" at bounding box center [272, 399] width 157 height 54
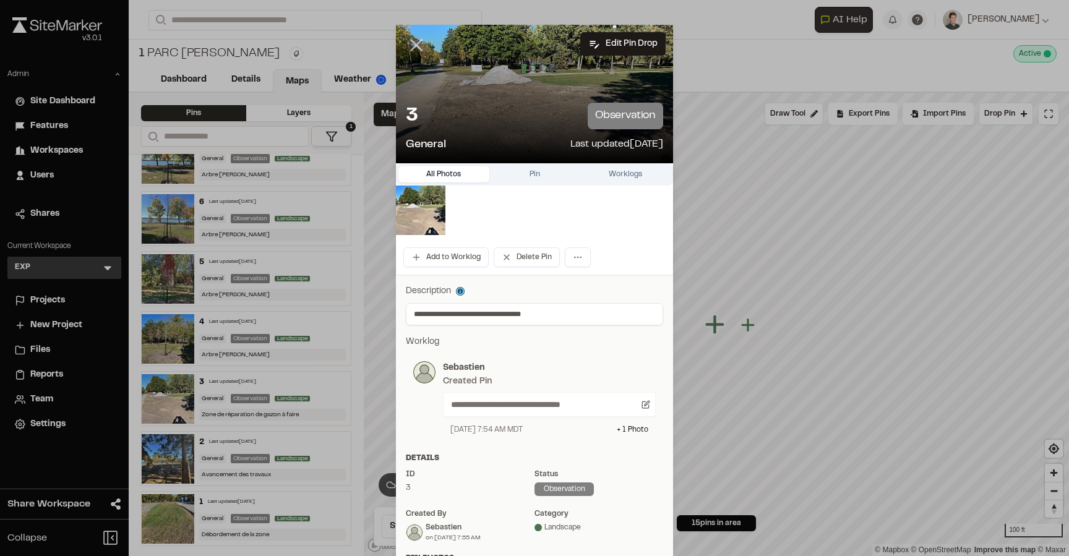
click at [406, 35] on icon at bounding box center [416, 45] width 21 height 21
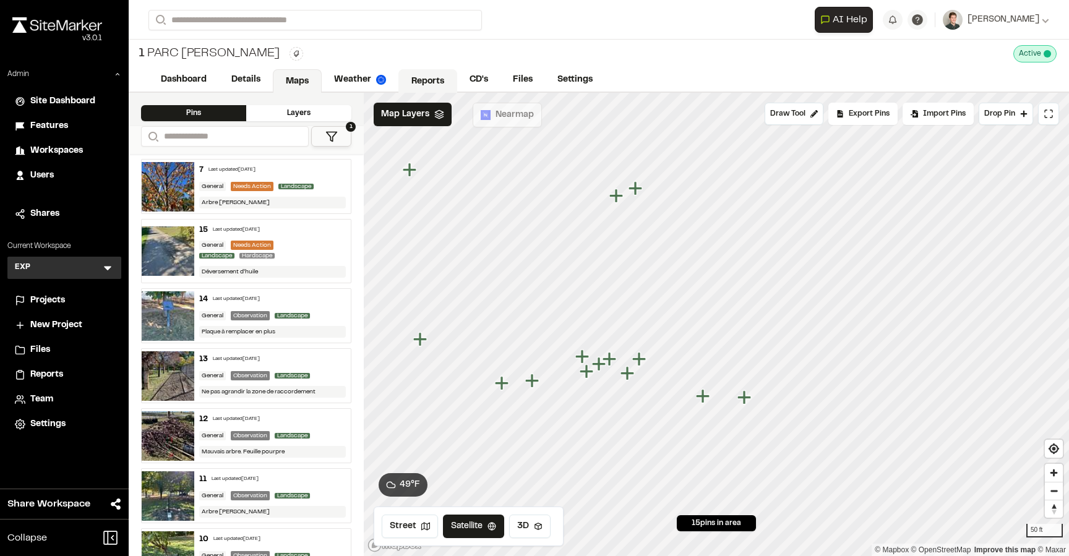
click at [417, 79] on link "Reports" at bounding box center [427, 81] width 59 height 24
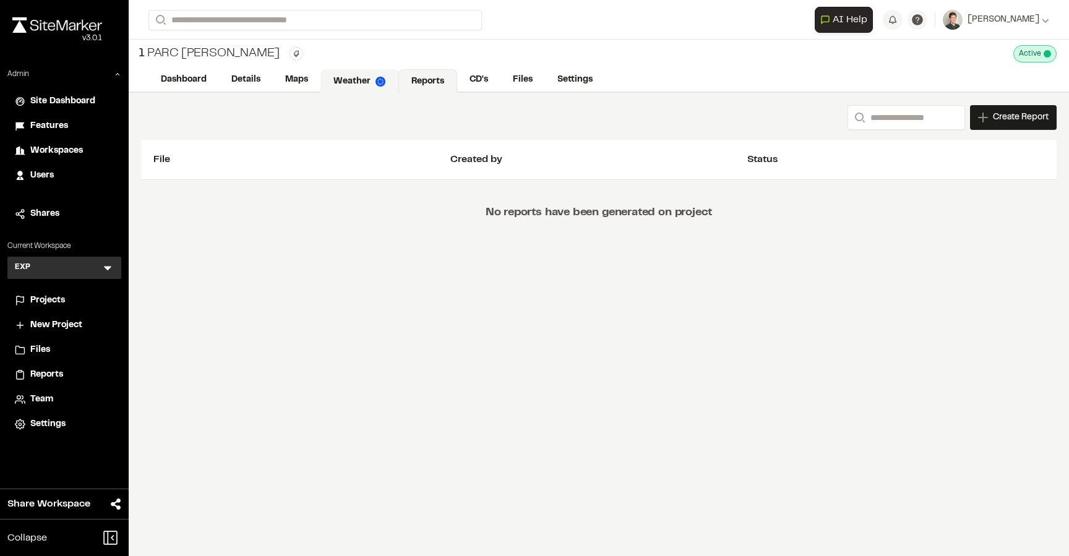
click at [379, 81] on img at bounding box center [381, 82] width 10 height 10
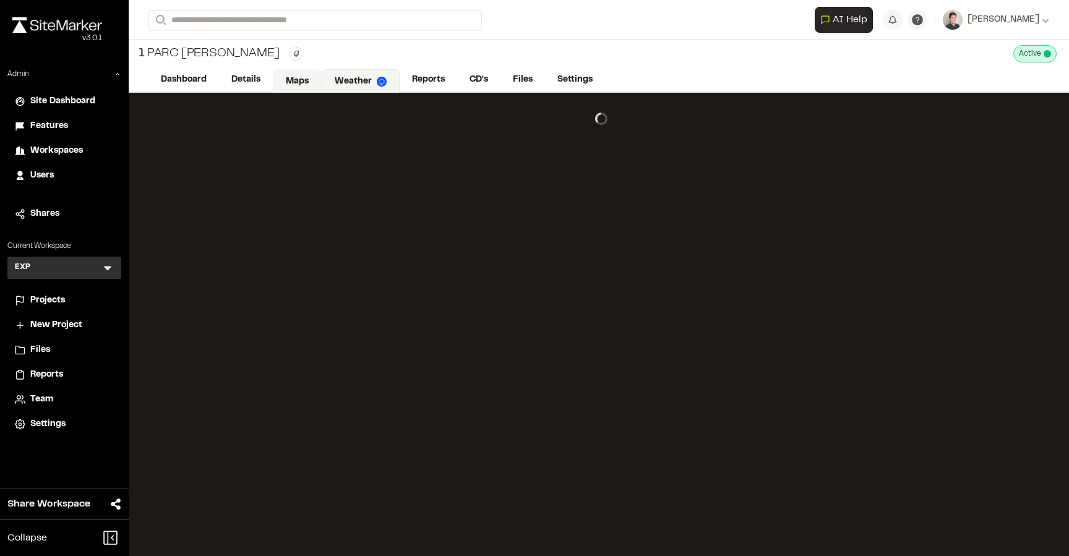
click at [307, 85] on link "Maps" at bounding box center [297, 81] width 49 height 24
